Goal: Information Seeking & Learning: Learn about a topic

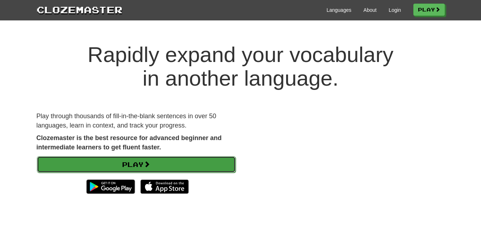
click at [179, 161] on link "Play" at bounding box center [136, 164] width 199 height 16
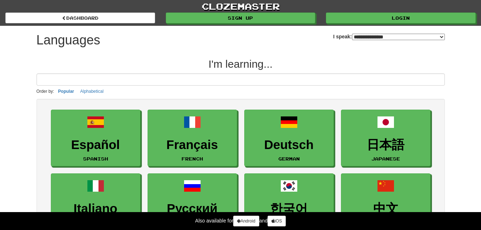
select select "*******"
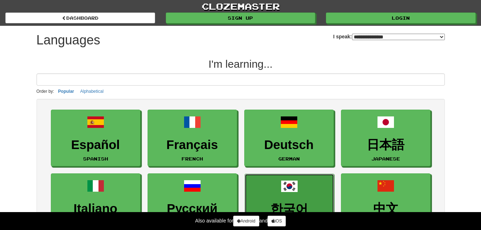
click at [281, 190] on span at bounding box center [289, 186] width 17 height 17
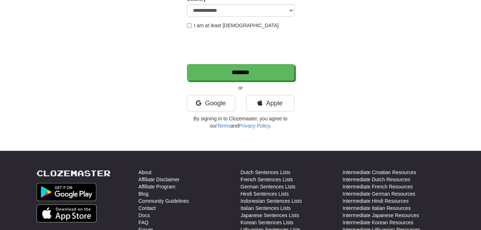
scroll to position [179, 0]
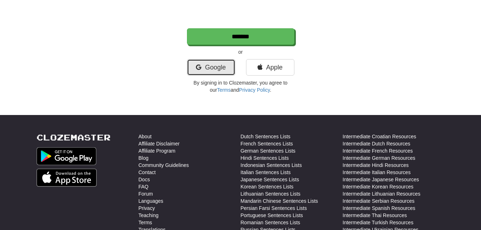
click at [215, 67] on link "Google" at bounding box center [211, 67] width 48 height 16
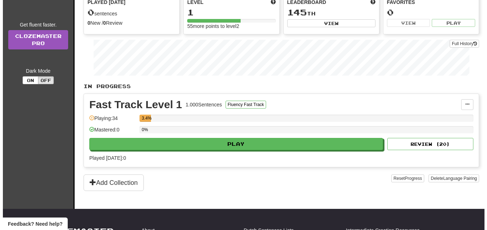
scroll to position [108, 0]
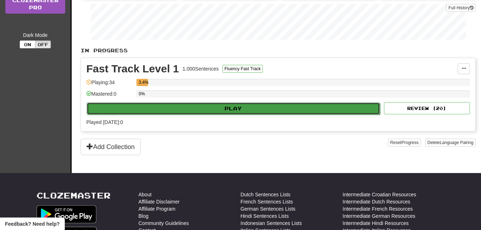
click at [240, 111] on button "Play" at bounding box center [234, 109] width 294 height 12
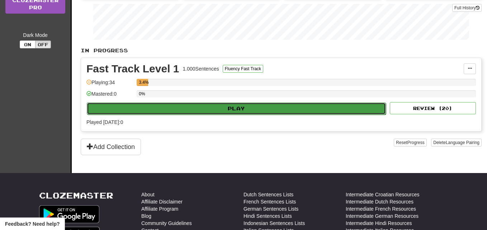
select select "**"
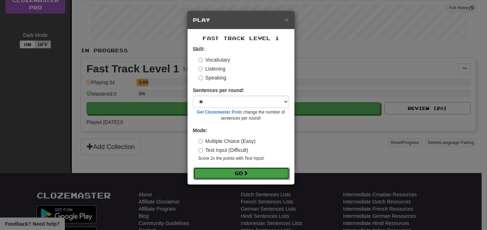
click at [237, 172] on button "Go" at bounding box center [241, 173] width 96 height 12
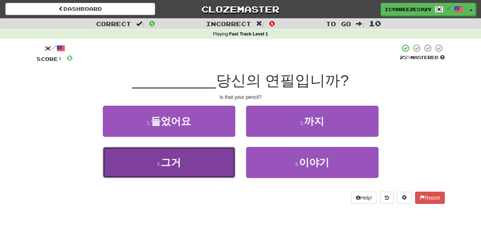
click at [199, 159] on button "3 . 그거" at bounding box center [169, 162] width 133 height 31
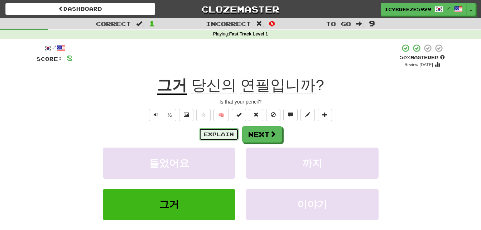
click at [215, 133] on button "Explain" at bounding box center [218, 134] width 39 height 12
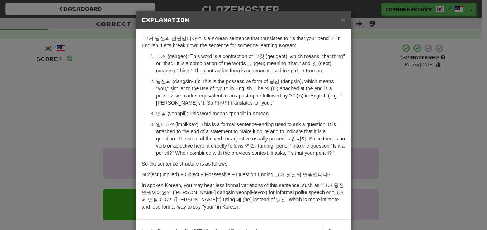
click at [402, 126] on div "× Explanation "그거 당신의 연필입니까?" is a Korean sentence that translates to "Is that …" at bounding box center [243, 115] width 487 height 230
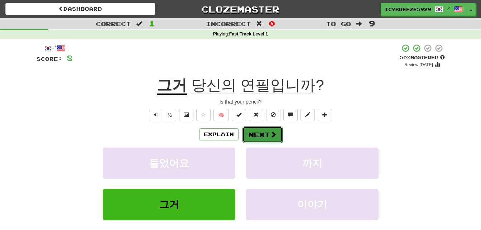
click at [272, 136] on span at bounding box center [273, 134] width 6 height 6
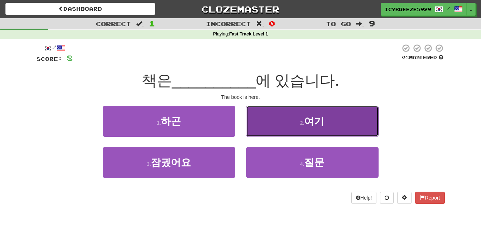
click at [324, 119] on span "여기" at bounding box center [314, 121] width 20 height 11
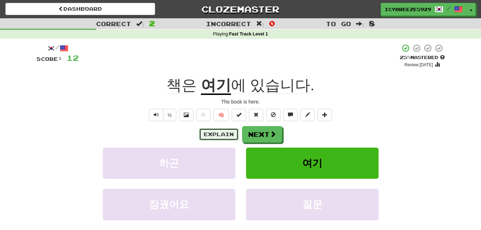
click at [218, 131] on button "Explain" at bounding box center [218, 134] width 39 height 12
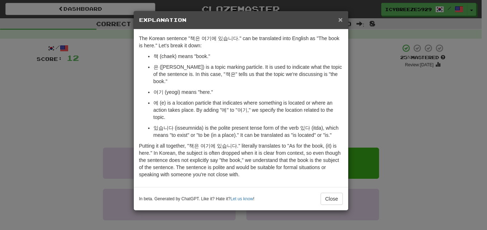
click at [338, 18] on span "×" at bounding box center [340, 19] width 4 height 8
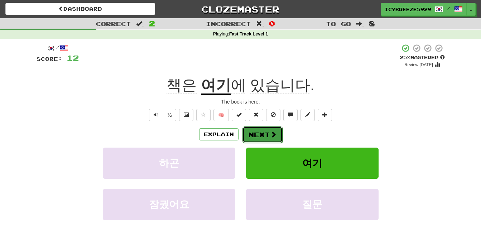
click at [264, 130] on button "Next" at bounding box center [263, 135] width 40 height 16
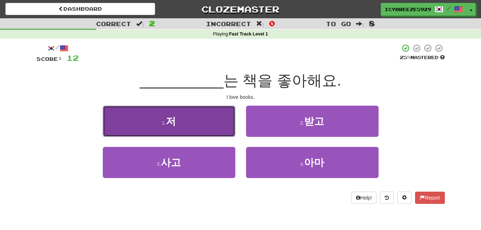
click at [197, 121] on button "1 . 저" at bounding box center [169, 121] width 133 height 31
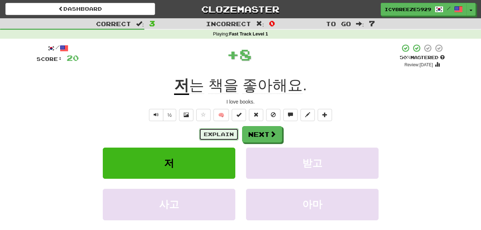
click at [219, 132] on button "Explain" at bounding box center [218, 134] width 39 height 12
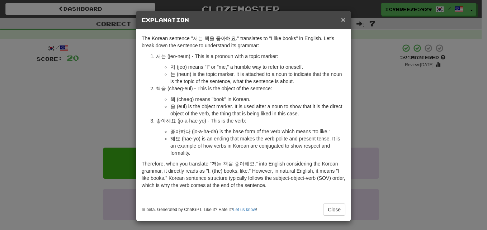
click at [341, 20] on span "×" at bounding box center [343, 19] width 4 height 8
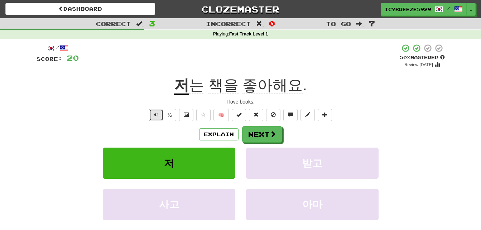
click at [151, 115] on button "Text-to-speech controls" at bounding box center [156, 115] width 14 height 12
click at [258, 133] on button "Next" at bounding box center [263, 135] width 40 height 16
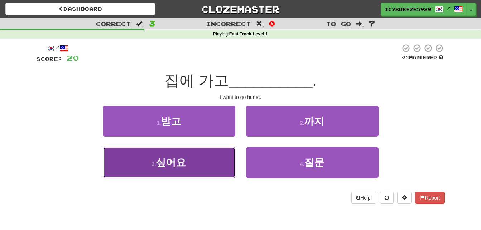
click at [191, 160] on button "3 . 싶어요" at bounding box center [169, 162] width 133 height 31
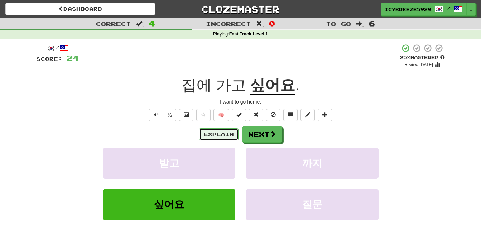
click at [206, 134] on button "Explain" at bounding box center [218, 134] width 39 height 12
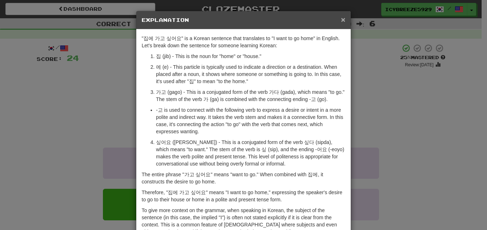
click at [342, 19] on span "×" at bounding box center [343, 19] width 4 height 8
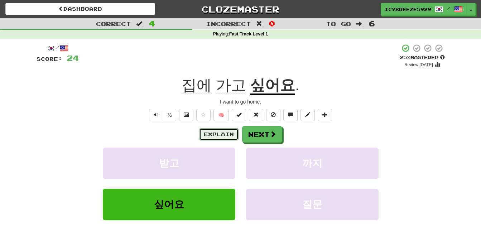
click at [228, 135] on button "Explain" at bounding box center [218, 134] width 39 height 12
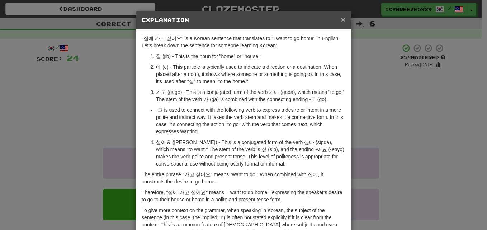
click at [341, 19] on span "×" at bounding box center [343, 19] width 4 height 8
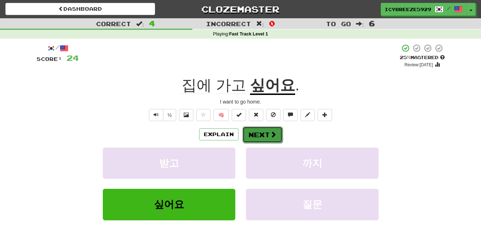
click at [264, 132] on button "Next" at bounding box center [263, 135] width 40 height 16
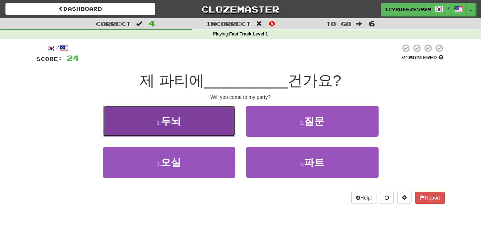
click at [185, 121] on button "1 . 두뇌" at bounding box center [169, 121] width 133 height 31
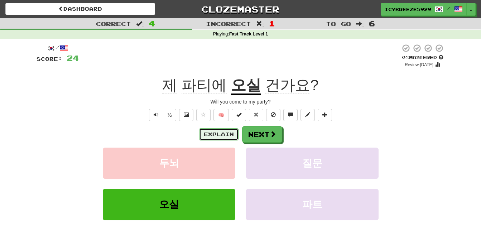
click at [222, 131] on button "Explain" at bounding box center [218, 134] width 39 height 12
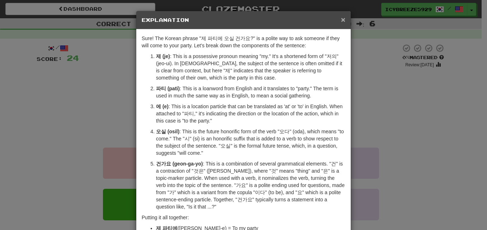
click at [342, 19] on span "×" at bounding box center [343, 19] width 4 height 8
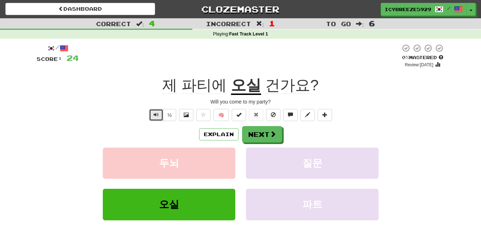
click at [154, 115] on span "Text-to-speech controls" at bounding box center [156, 114] width 5 height 5
click at [263, 137] on button "Next" at bounding box center [263, 135] width 40 height 16
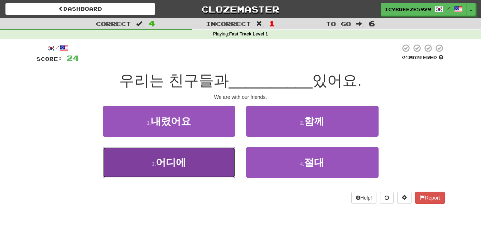
click at [187, 159] on button "3 . 어디에" at bounding box center [169, 162] width 133 height 31
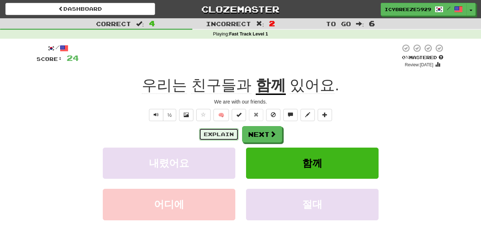
click at [221, 134] on button "Explain" at bounding box center [218, 134] width 39 height 12
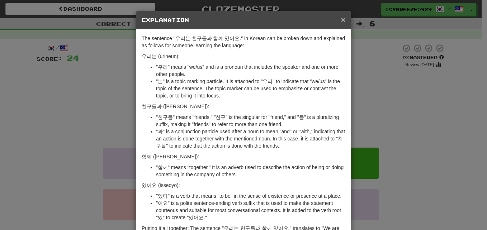
click at [341, 19] on span "×" at bounding box center [343, 19] width 4 height 8
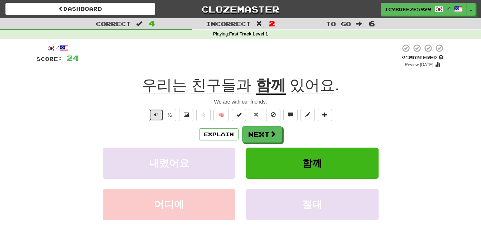
click at [157, 116] on span "Text-to-speech controls" at bounding box center [156, 114] width 5 height 5
click at [265, 134] on button "Next" at bounding box center [263, 135] width 40 height 16
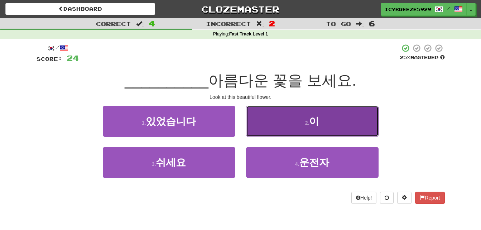
click at [312, 124] on span "이" at bounding box center [314, 121] width 10 height 11
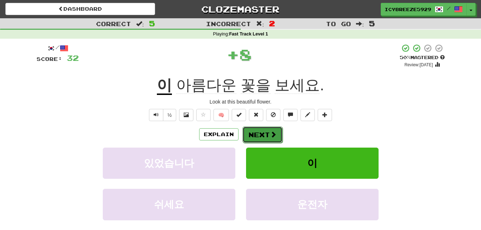
click at [260, 130] on button "Next" at bounding box center [263, 135] width 40 height 16
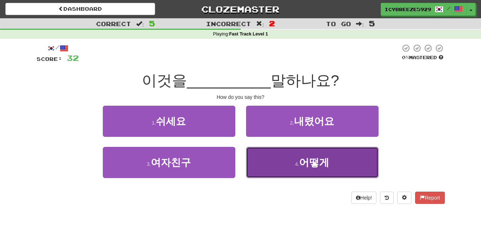
click at [314, 167] on span "어떻게" at bounding box center [314, 162] width 30 height 11
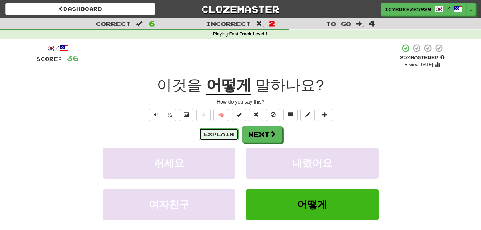
click at [213, 133] on button "Explain" at bounding box center [218, 134] width 39 height 12
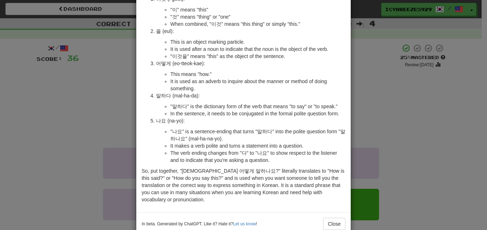
scroll to position [88, 0]
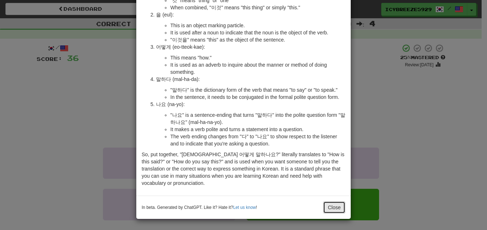
click at [334, 208] on button "Close" at bounding box center [334, 207] width 22 height 12
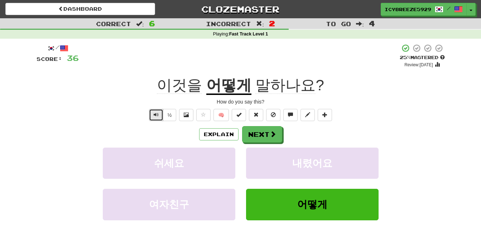
click at [156, 116] on span "Text-to-speech controls" at bounding box center [156, 114] width 5 height 5
click at [171, 115] on button "½" at bounding box center [170, 115] width 14 height 12
click at [186, 119] on button at bounding box center [186, 115] width 14 height 12
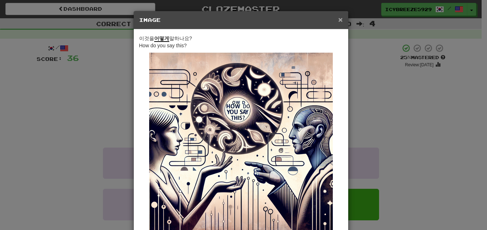
click at [338, 18] on span "×" at bounding box center [340, 19] width 4 height 8
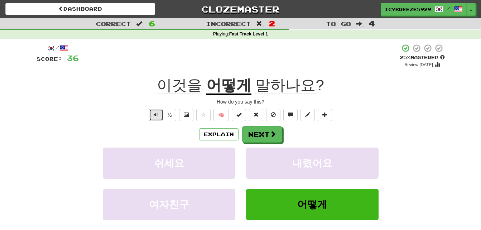
click at [156, 114] on span "Text-to-speech controls" at bounding box center [156, 114] width 5 height 5
click at [274, 136] on span at bounding box center [273, 134] width 6 height 6
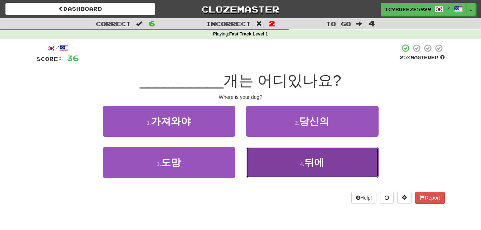
click at [326, 169] on button "4 . 뒤에" at bounding box center [312, 162] width 133 height 31
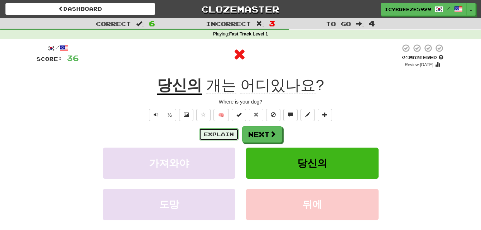
click at [220, 137] on button "Explain" at bounding box center [218, 134] width 39 height 12
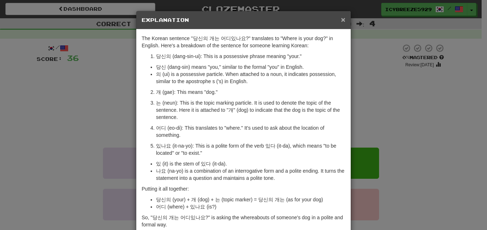
click at [341, 19] on span "×" at bounding box center [343, 19] width 4 height 8
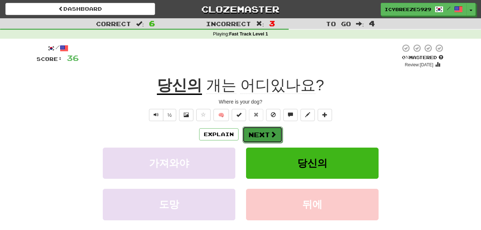
click at [257, 137] on button "Next" at bounding box center [263, 135] width 40 height 16
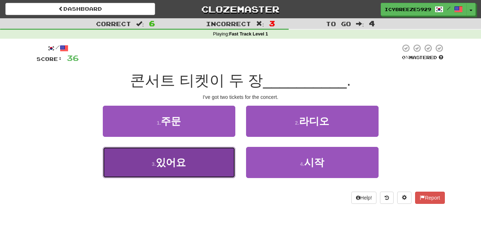
click at [158, 157] on span "있어요" at bounding box center [171, 162] width 30 height 11
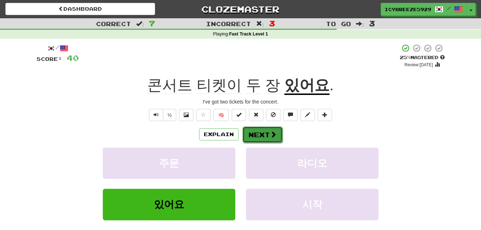
click at [270, 133] on span at bounding box center [273, 134] width 6 height 6
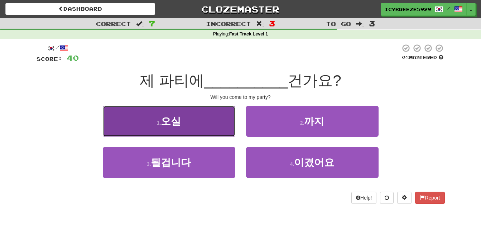
click at [209, 113] on button "1 . 오실" at bounding box center [169, 121] width 133 height 31
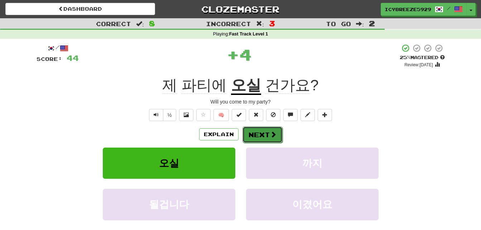
click at [264, 132] on button "Next" at bounding box center [263, 135] width 40 height 16
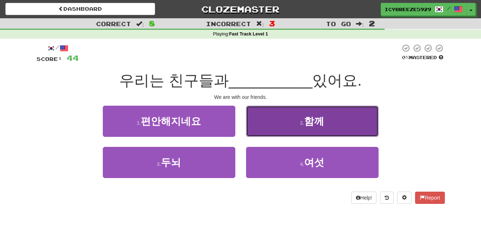
click at [284, 132] on button "2 . 함께" at bounding box center [312, 121] width 133 height 31
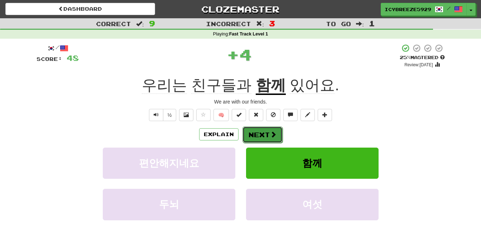
click at [258, 135] on button "Next" at bounding box center [263, 135] width 40 height 16
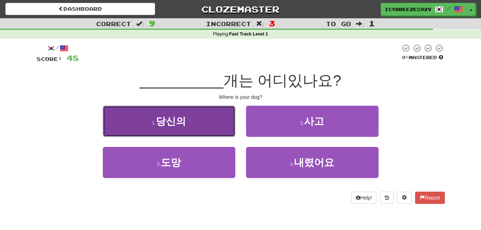
click at [198, 121] on button "1 . 당신의" at bounding box center [169, 121] width 133 height 31
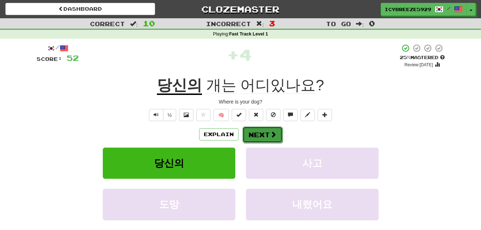
click at [257, 133] on button "Next" at bounding box center [263, 135] width 40 height 16
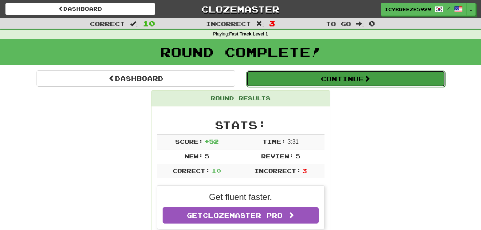
click at [344, 76] on button "Continue" at bounding box center [346, 79] width 199 height 16
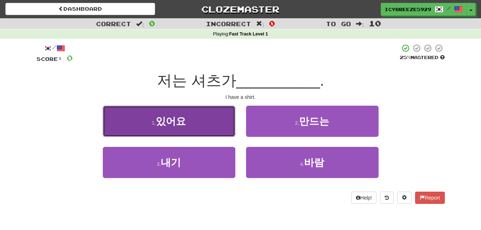
click at [181, 124] on span "있어요" at bounding box center [171, 121] width 30 height 11
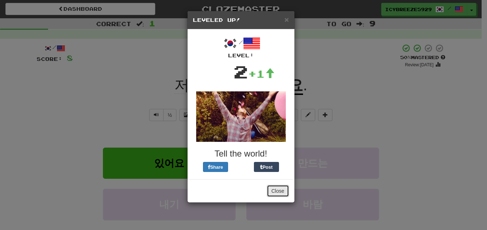
click at [284, 189] on button "Close" at bounding box center [278, 191] width 22 height 12
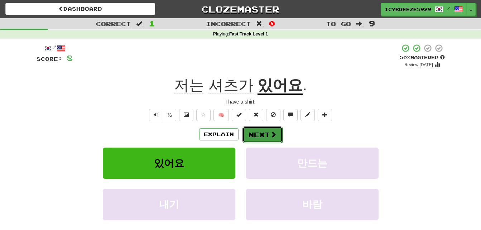
click at [257, 136] on button "Next" at bounding box center [263, 135] width 40 height 16
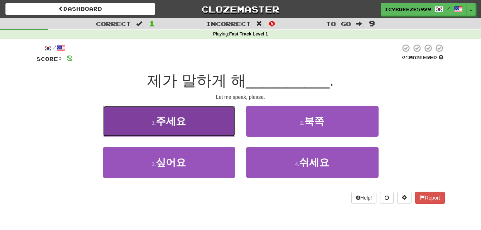
click at [201, 125] on button "1 . 주세요" at bounding box center [169, 121] width 133 height 31
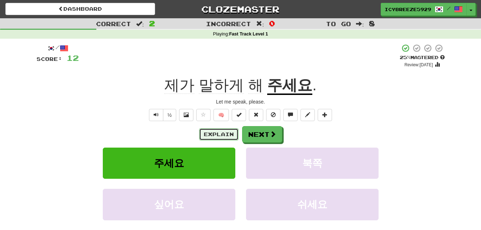
click at [233, 135] on button "Explain" at bounding box center [218, 134] width 39 height 12
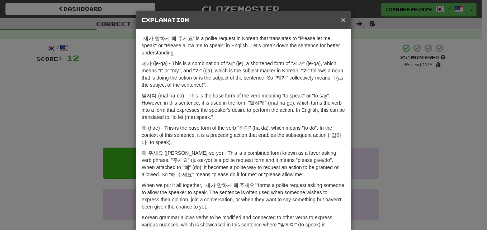
click at [341, 20] on span "×" at bounding box center [343, 19] width 4 height 8
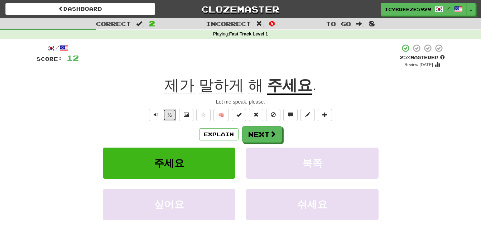
click at [169, 115] on button "½" at bounding box center [170, 115] width 14 height 12
click at [159, 116] on button "Text-to-speech controls" at bounding box center [156, 115] width 14 height 12
click at [261, 133] on button "Next" at bounding box center [263, 135] width 40 height 16
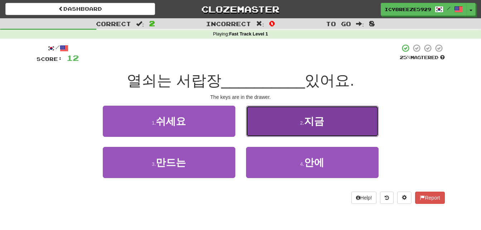
click at [296, 118] on button "2 . 지금" at bounding box center [312, 121] width 133 height 31
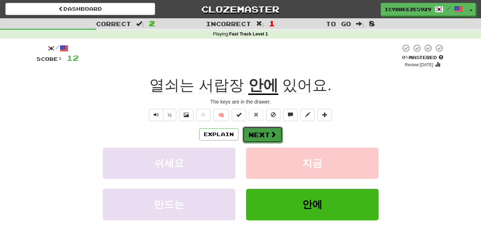
click at [269, 136] on button "Next" at bounding box center [263, 135] width 40 height 16
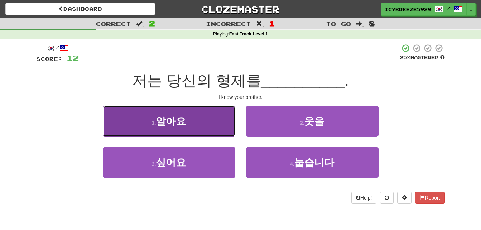
click at [198, 123] on button "1 . 알아요" at bounding box center [169, 121] width 133 height 31
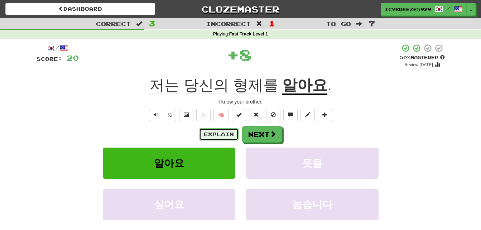
click at [211, 132] on button "Explain" at bounding box center [218, 134] width 39 height 12
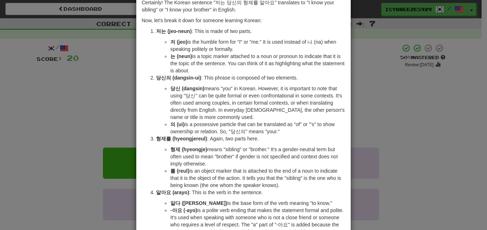
scroll to position [0, 0]
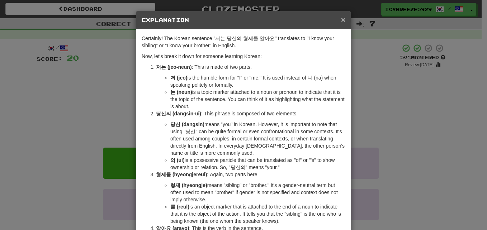
click at [341, 21] on span "×" at bounding box center [343, 19] width 4 height 8
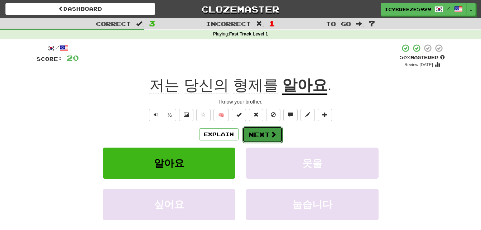
click at [267, 137] on button "Next" at bounding box center [263, 135] width 40 height 16
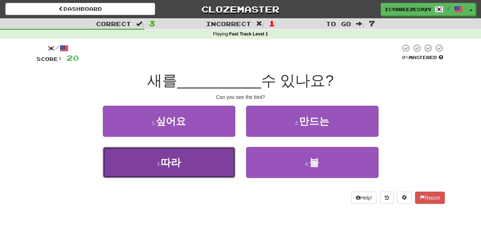
click at [194, 160] on button "3 . 따라" at bounding box center [169, 162] width 133 height 31
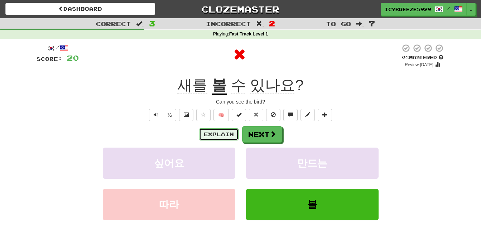
click at [218, 136] on button "Explain" at bounding box center [218, 134] width 39 height 12
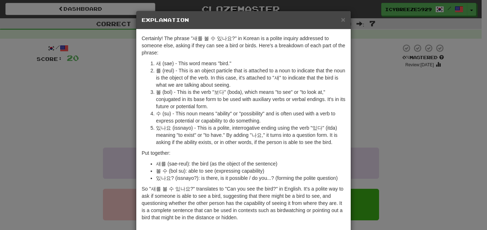
click at [343, 23] on div "× Explanation" at bounding box center [243, 20] width 214 height 18
click at [341, 18] on span "×" at bounding box center [343, 19] width 4 height 8
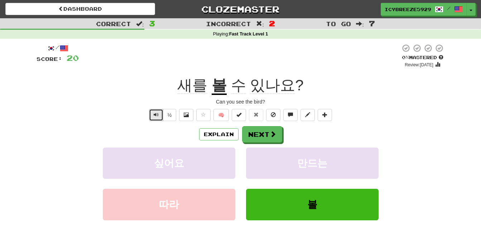
click at [160, 117] on button "Text-to-speech controls" at bounding box center [156, 115] width 14 height 12
click at [170, 115] on button "½" at bounding box center [170, 115] width 14 height 12
click at [258, 134] on button "Next" at bounding box center [263, 135] width 40 height 16
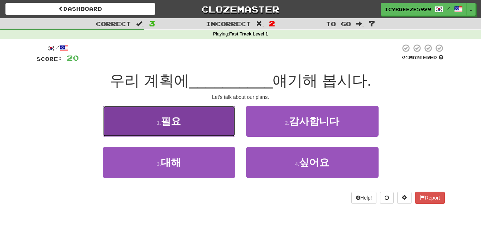
click at [187, 121] on button "1 . 필요" at bounding box center [169, 121] width 133 height 31
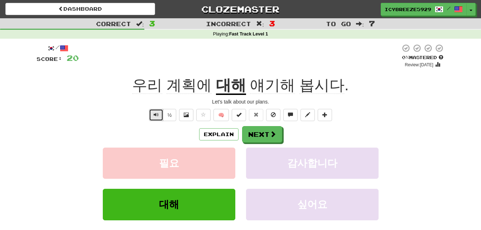
click at [160, 117] on button "Text-to-speech controls" at bounding box center [156, 115] width 14 height 12
click at [168, 116] on button "½" at bounding box center [170, 115] width 14 height 12
click at [210, 136] on button "Explain" at bounding box center [218, 134] width 39 height 12
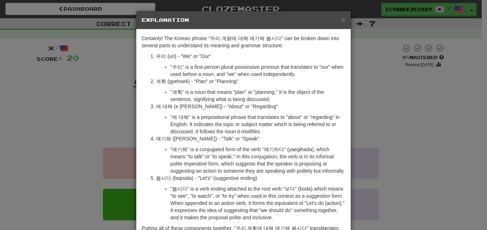
click at [343, 19] on div "× Explanation" at bounding box center [243, 20] width 214 height 18
click at [341, 19] on span "×" at bounding box center [343, 19] width 4 height 8
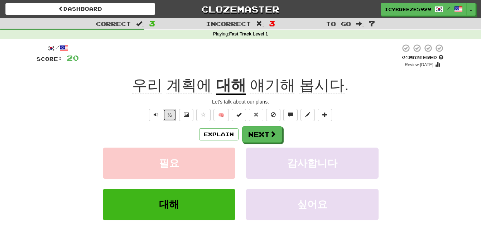
click at [167, 116] on button "½" at bounding box center [170, 115] width 14 height 12
click at [265, 135] on button "Next" at bounding box center [263, 135] width 40 height 16
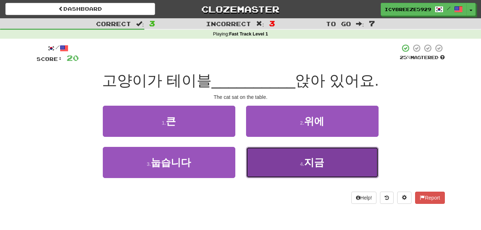
click at [293, 168] on button "4 . 지금" at bounding box center [312, 162] width 133 height 31
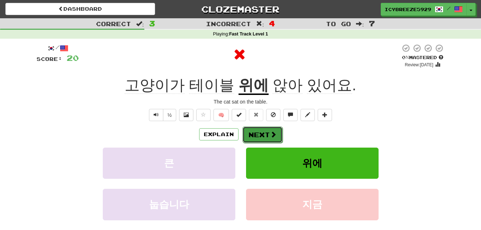
click at [253, 136] on button "Next" at bounding box center [263, 135] width 40 height 16
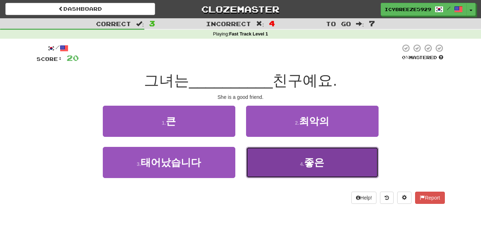
click at [290, 155] on button "4 . 좋은" at bounding box center [312, 162] width 133 height 31
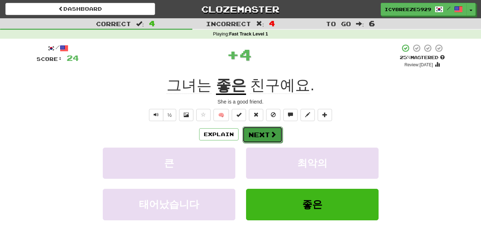
click at [256, 136] on button "Next" at bounding box center [263, 135] width 40 height 16
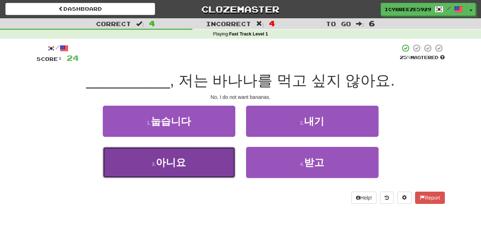
click at [205, 156] on button "3 . 아니요" at bounding box center [169, 162] width 133 height 31
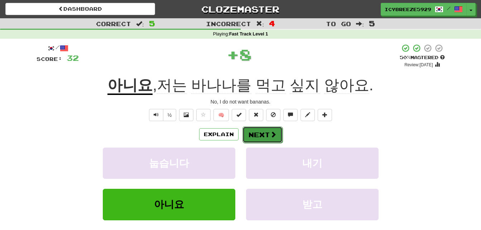
click at [268, 133] on button "Next" at bounding box center [263, 135] width 40 height 16
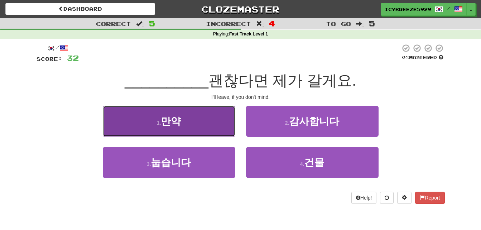
click at [222, 124] on button "1 . 만약" at bounding box center [169, 121] width 133 height 31
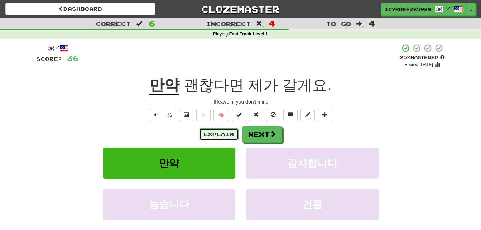
click at [214, 133] on button "Explain" at bounding box center [218, 134] width 39 height 12
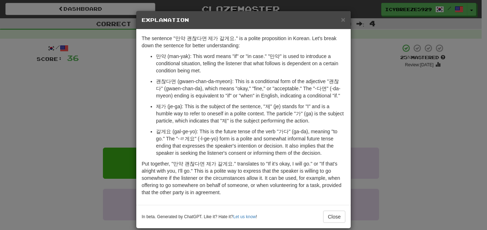
scroll to position [9, 0]
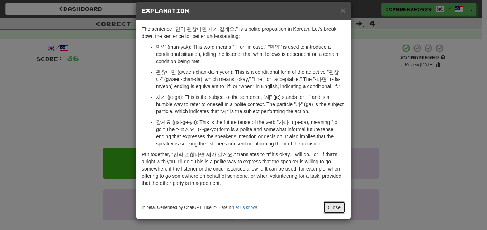
click at [327, 206] on button "Close" at bounding box center [334, 207] width 22 height 12
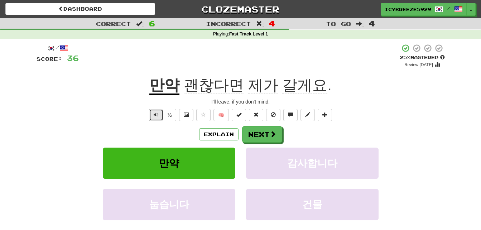
click at [159, 114] on button "Text-to-speech controls" at bounding box center [156, 115] width 14 height 12
click at [260, 136] on button "Next" at bounding box center [263, 135] width 40 height 16
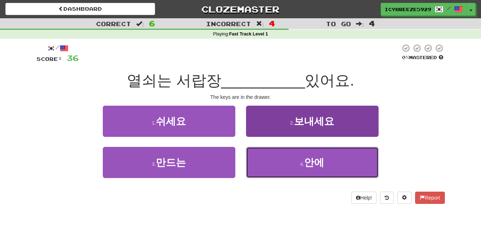
click at [293, 160] on button "4 . 안에" at bounding box center [312, 162] width 133 height 31
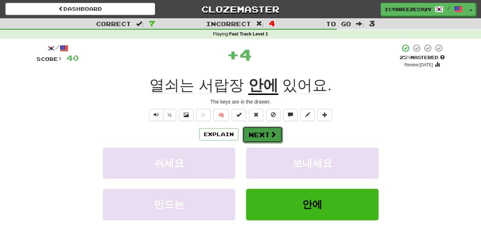
click at [265, 134] on button "Next" at bounding box center [263, 135] width 40 height 16
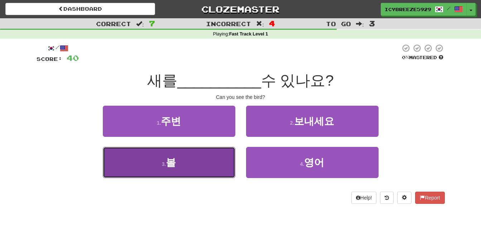
click at [200, 163] on button "3 . 볼" at bounding box center [169, 162] width 133 height 31
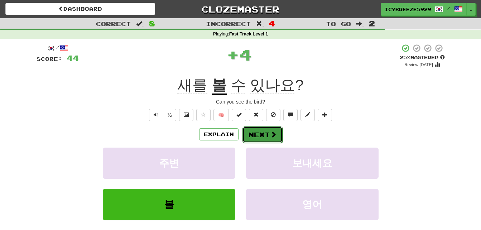
click at [257, 136] on button "Next" at bounding box center [263, 135] width 40 height 16
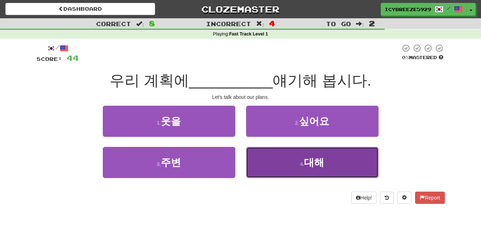
click at [294, 155] on button "4 . 대해" at bounding box center [312, 162] width 133 height 31
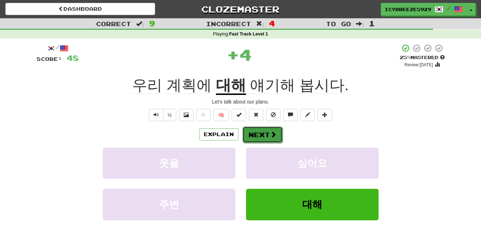
click at [263, 134] on button "Next" at bounding box center [263, 135] width 40 height 16
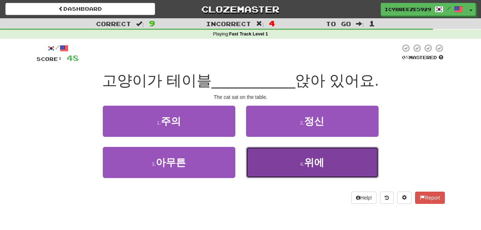
click at [320, 167] on span "위에" at bounding box center [314, 162] width 20 height 11
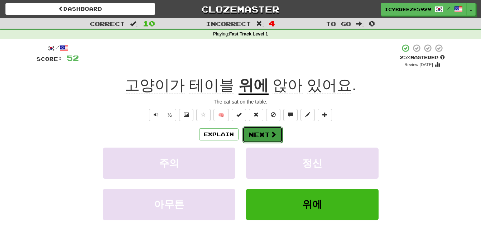
click at [266, 133] on button "Next" at bounding box center [263, 135] width 40 height 16
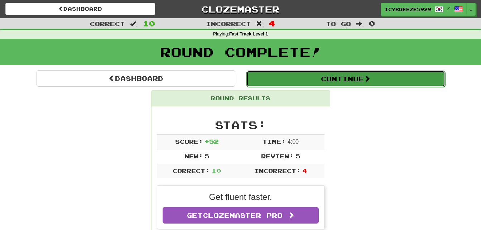
click at [352, 76] on button "Continue" at bounding box center [346, 79] width 199 height 16
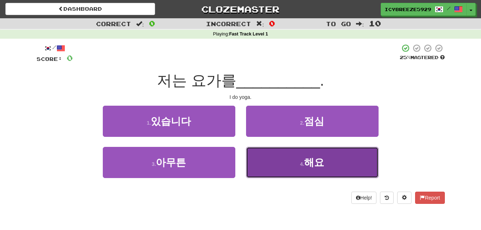
click at [293, 158] on button "4 . 해요" at bounding box center [312, 162] width 133 height 31
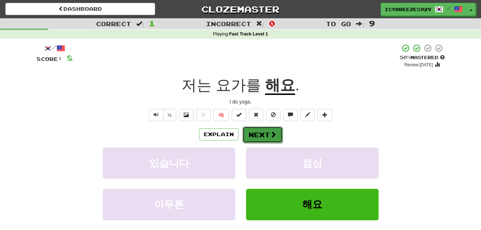
click at [264, 134] on button "Next" at bounding box center [263, 135] width 40 height 16
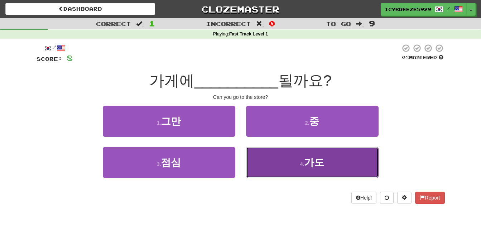
click at [301, 152] on button "4 . 가도" at bounding box center [312, 162] width 133 height 31
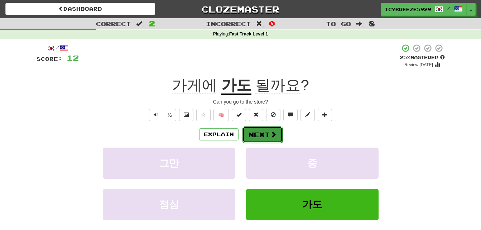
click at [260, 134] on button "Next" at bounding box center [263, 135] width 40 height 16
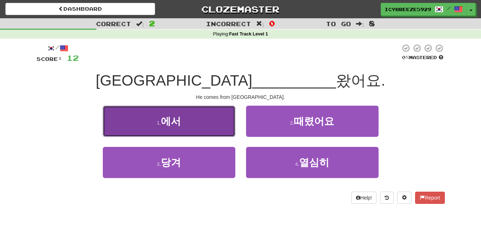
click at [199, 120] on button "1 . 에서" at bounding box center [169, 121] width 133 height 31
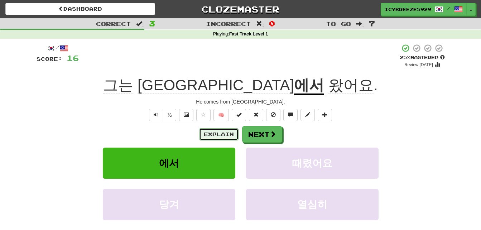
click at [216, 134] on button "Explain" at bounding box center [218, 134] width 39 height 12
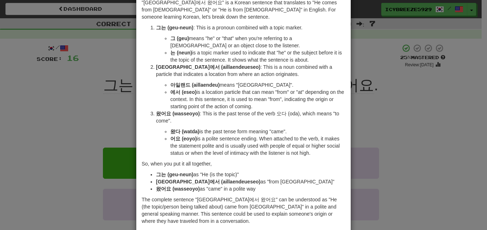
scroll to position [0, 0]
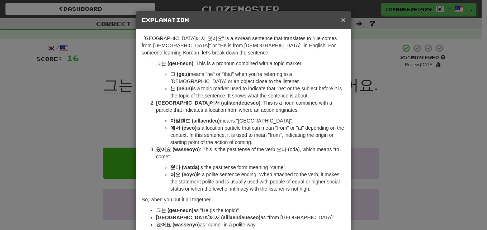
click at [341, 19] on span "×" at bounding box center [343, 19] width 4 height 8
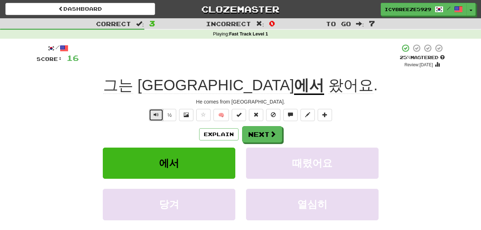
click at [153, 119] on button "Text-to-speech controls" at bounding box center [156, 115] width 14 height 12
click at [259, 136] on button "Next" at bounding box center [263, 135] width 40 height 16
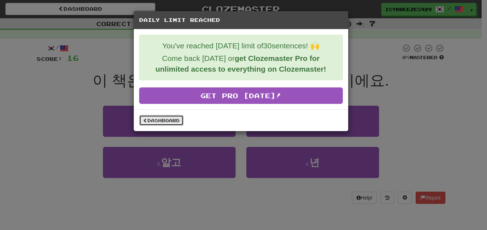
click at [176, 123] on link "Dashboard" at bounding box center [161, 120] width 44 height 11
